Goal: Obtain resource: Download file/media

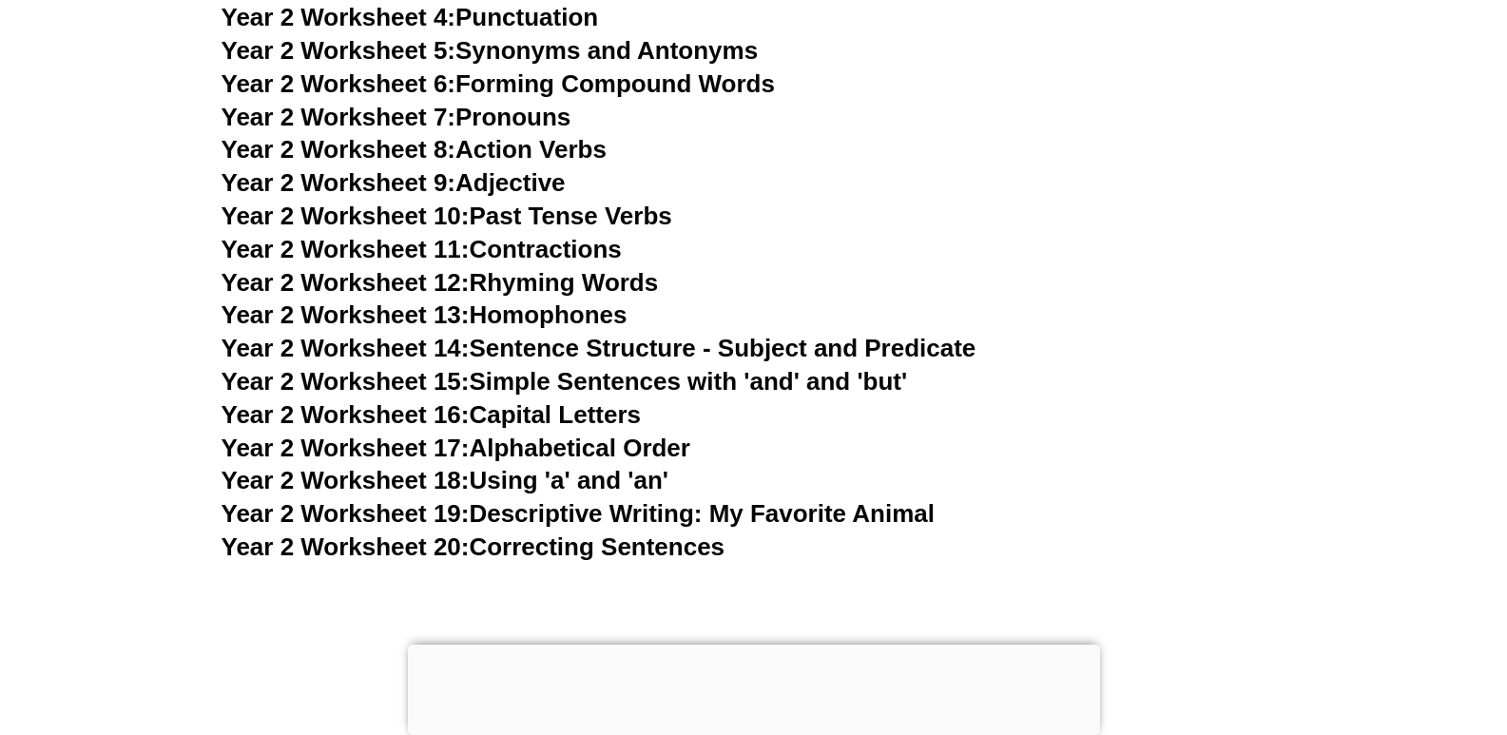
scroll to position [5461, 0]
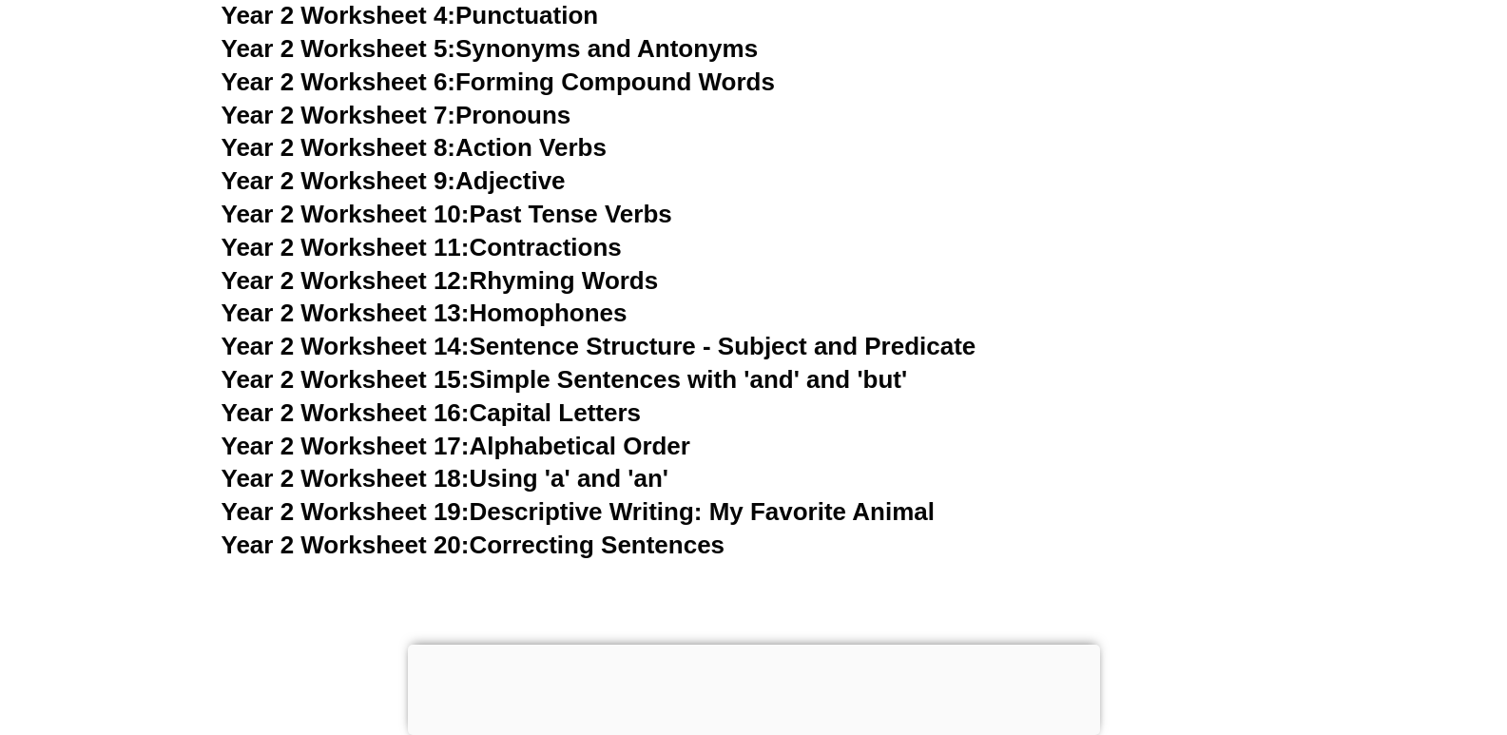
click at [414, 182] on span "Year 2 Worksheet 9:" at bounding box center [338, 180] width 235 height 29
click at [654, 362] on h3 "Year 2 Worksheet 14: Sentence Structure - Subject and Predicate" at bounding box center [753, 347] width 1065 height 32
click at [575, 542] on link "Year 2 Worksheet 20: Correcting Sentences" at bounding box center [473, 544] width 504 height 29
click at [575, 541] on link "Year 2 Worksheet 20: Correcting Sentences" at bounding box center [473, 544] width 504 height 29
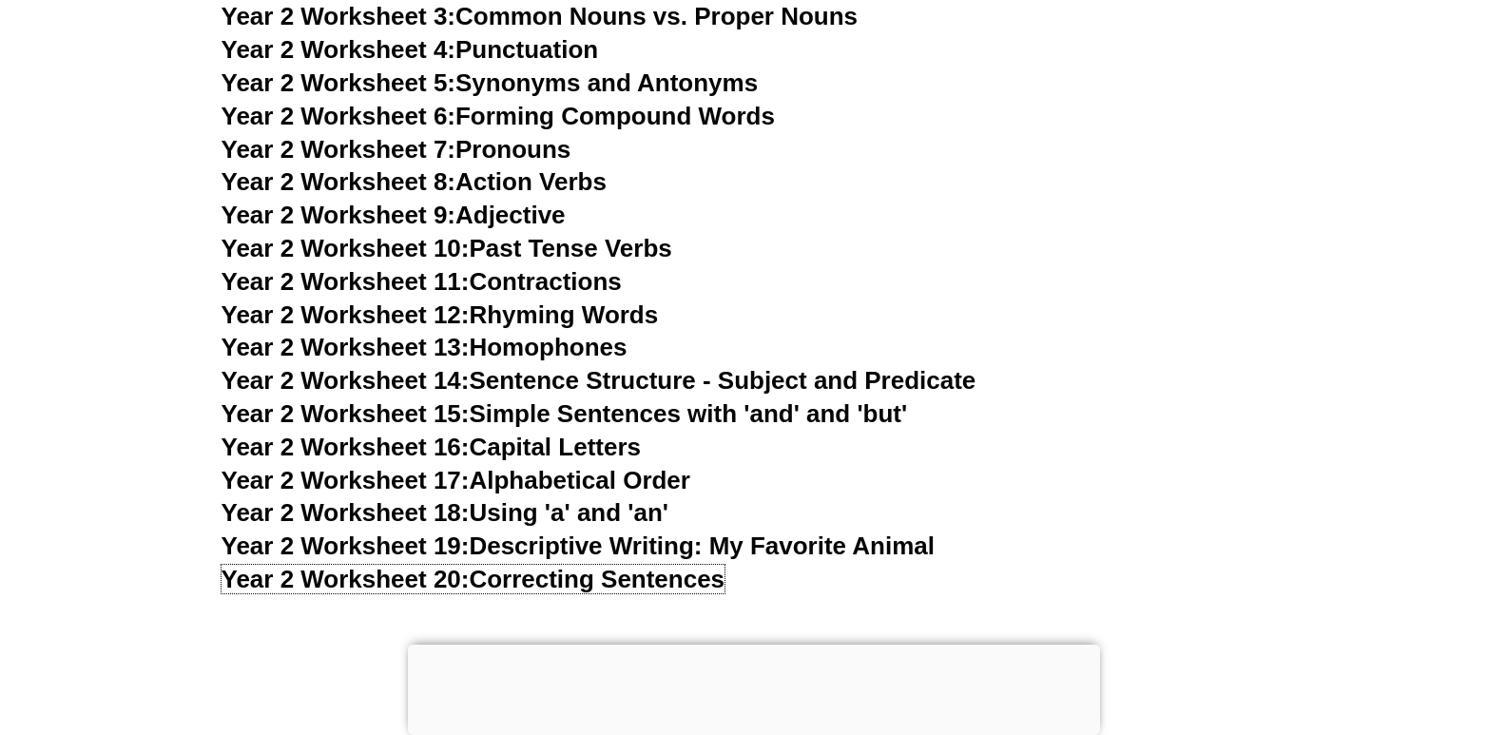
scroll to position [5410, 0]
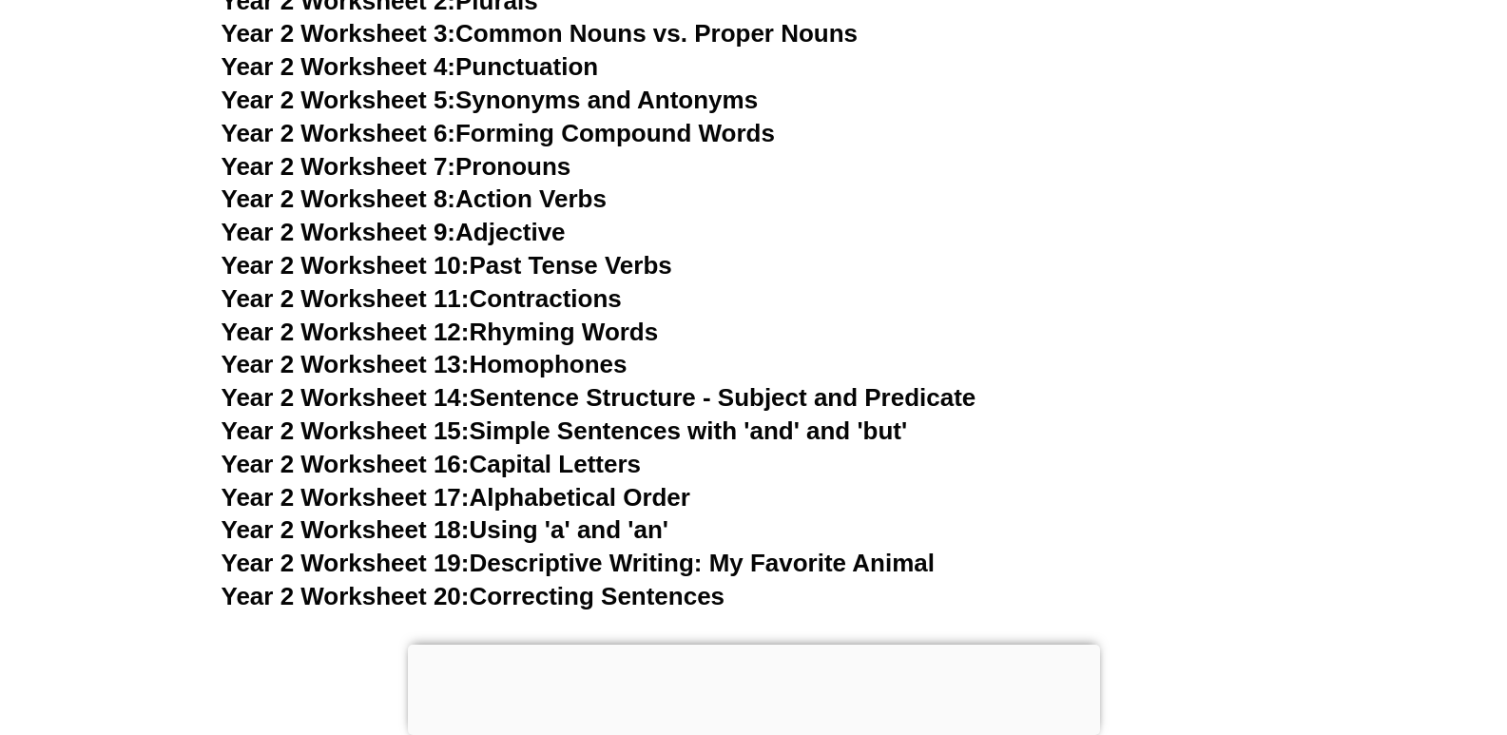
click at [563, 357] on link "Year 2 Worksheet 13: Homophones" at bounding box center [424, 364] width 406 height 29
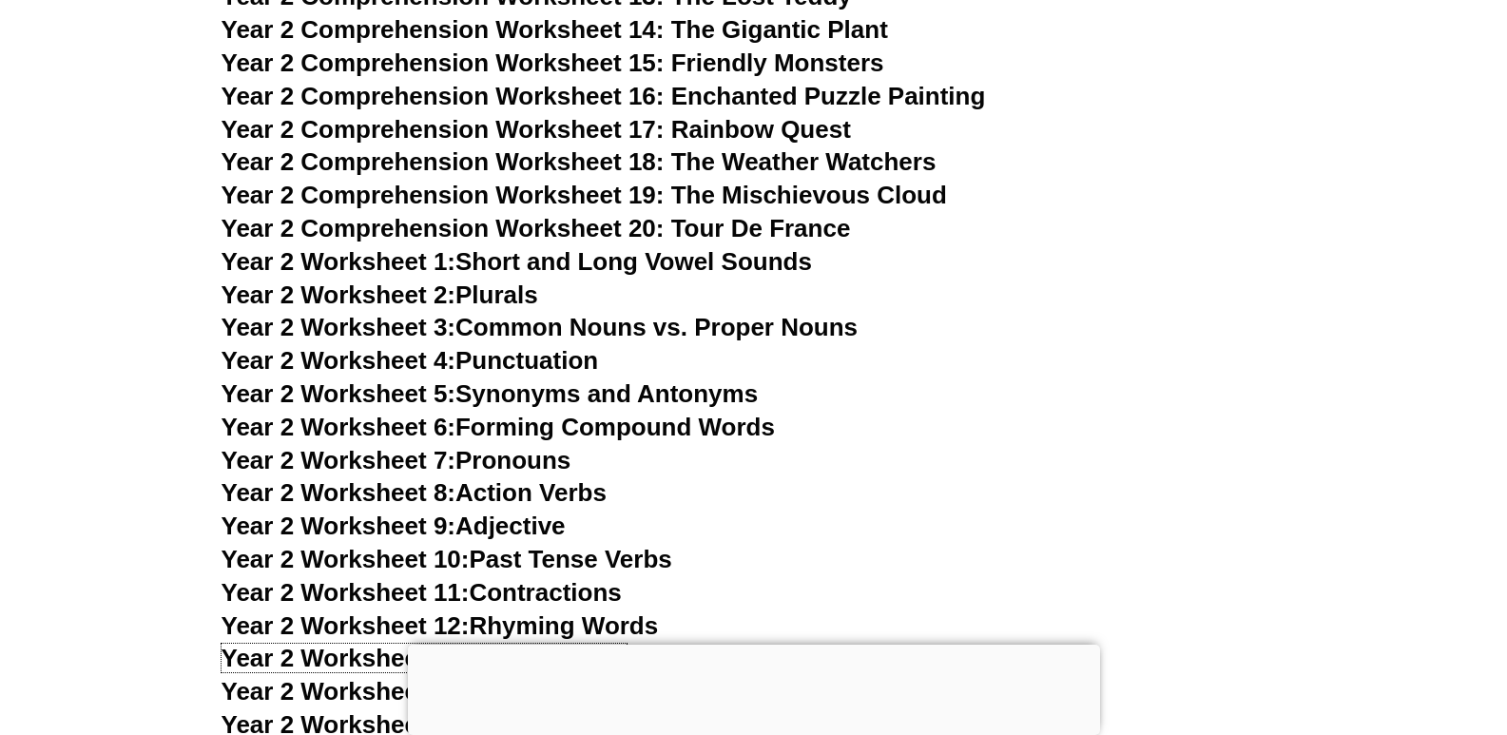
scroll to position [5131, 0]
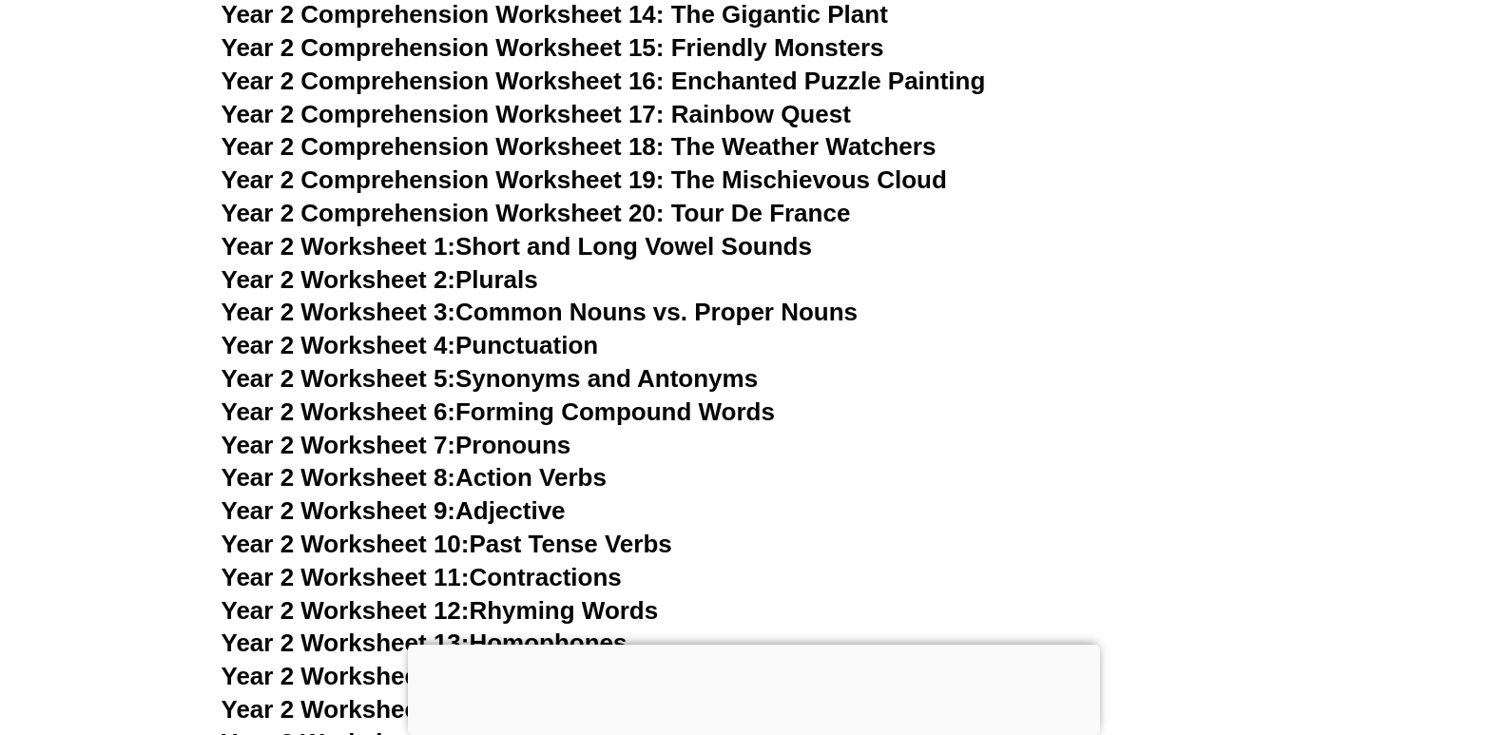
click at [514, 279] on link "Year 2 Worksheet 2: Plurals" at bounding box center [379, 279] width 317 height 29
click at [511, 279] on link "Year 2 Worksheet 2: Plurals" at bounding box center [379, 279] width 317 height 29
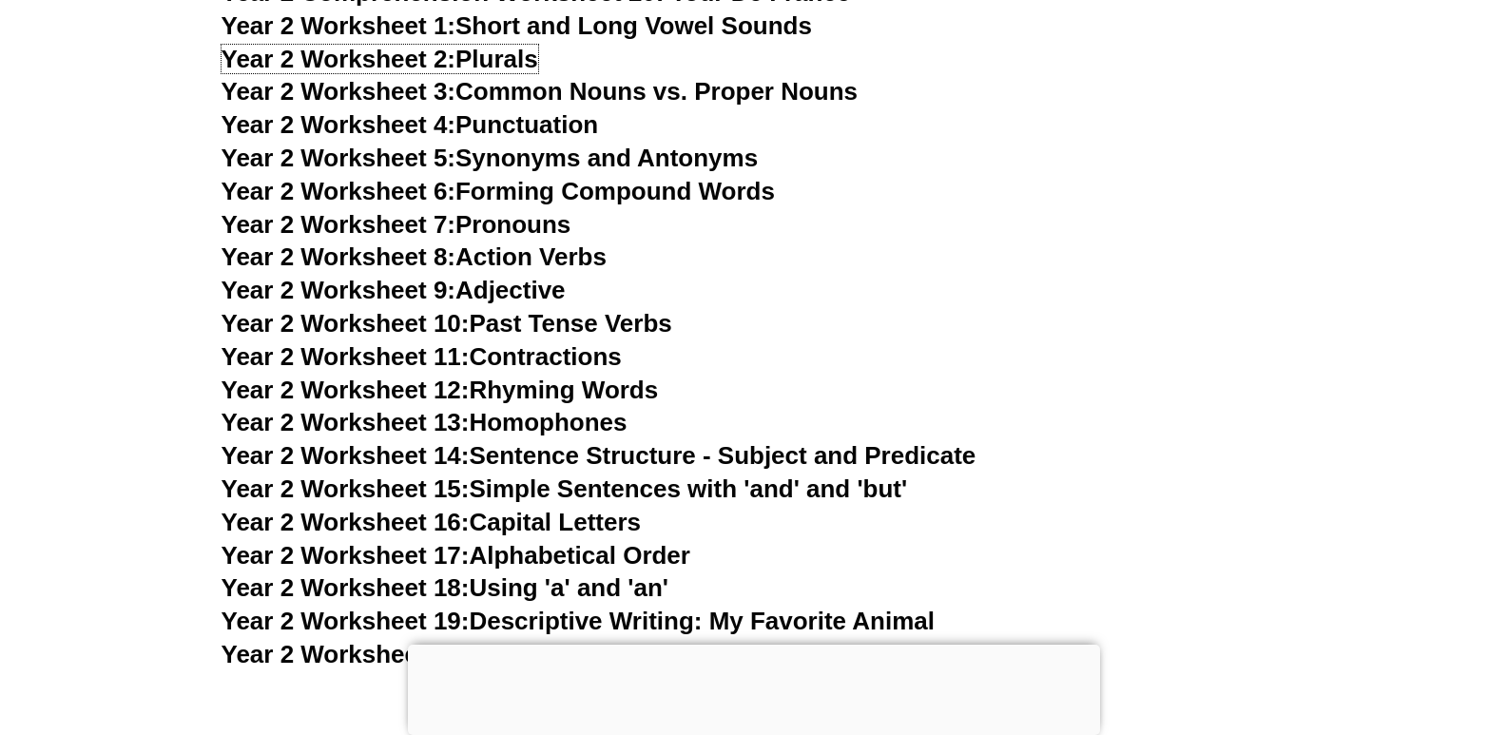
scroll to position [5378, 0]
